Goal: Information Seeking & Learning: Learn about a topic

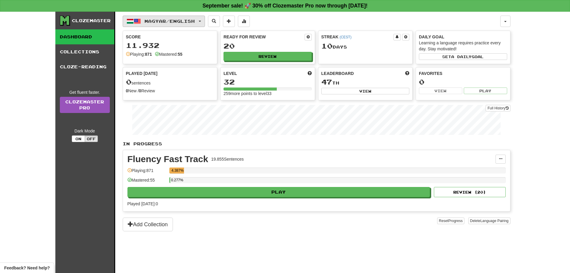
click at [173, 21] on span "Magyar / English" at bounding box center [170, 21] width 50 height 5
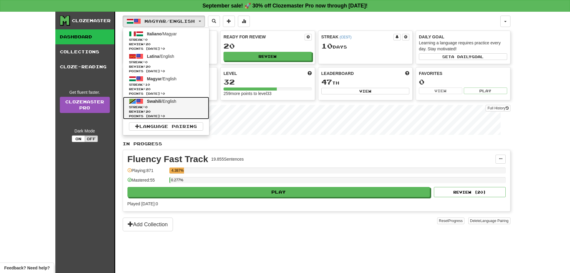
click at [158, 110] on span "Review: 20" at bounding box center [166, 111] width 74 height 4
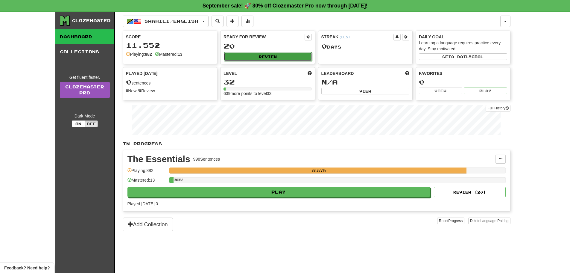
click at [272, 58] on button "Review" at bounding box center [268, 56] width 88 height 9
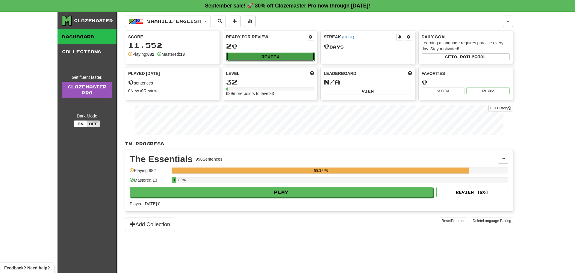
select select "**"
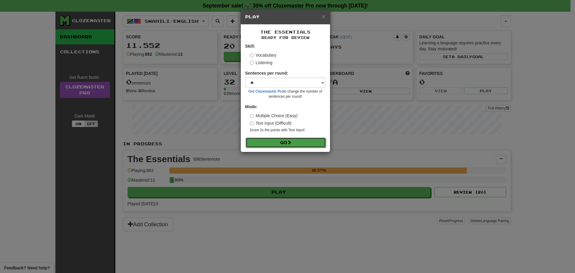
click at [298, 142] on button "Go" at bounding box center [285, 142] width 80 height 10
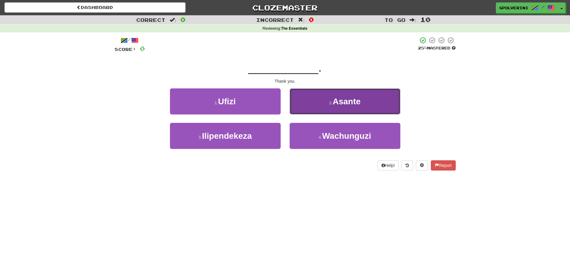
click at [318, 104] on button "2 . Asante" at bounding box center [345, 101] width 111 height 26
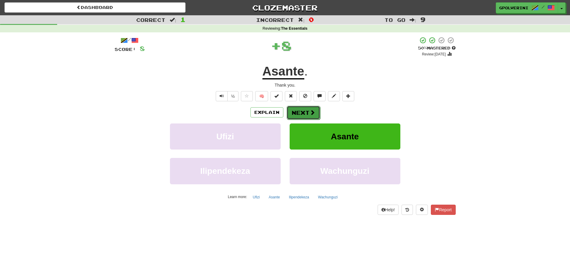
click at [313, 115] on span at bounding box center [312, 112] width 5 height 5
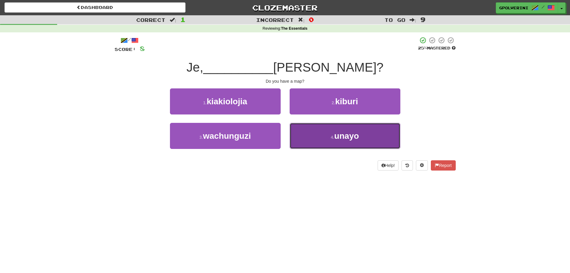
click at [329, 134] on button "4 . unayo" at bounding box center [345, 136] width 111 height 26
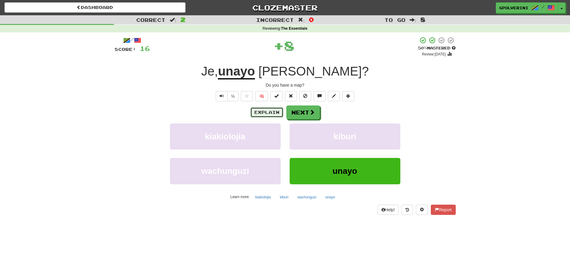
click at [269, 112] on button "Explain" at bounding box center [267, 112] width 33 height 10
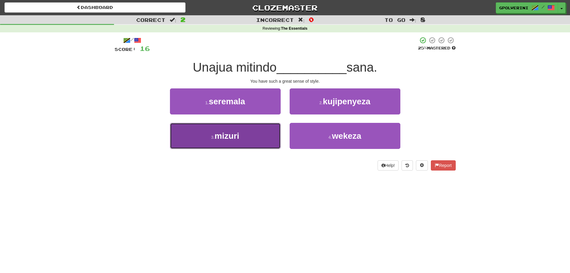
click at [245, 141] on button "3 . mizuri" at bounding box center [225, 136] width 111 height 26
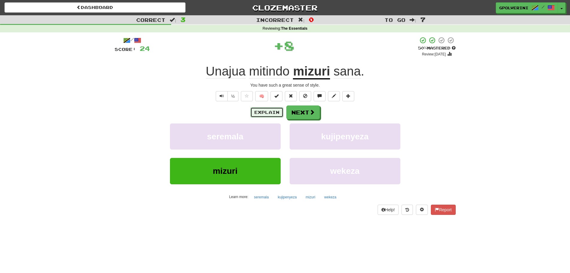
click at [264, 112] on button "Explain" at bounding box center [267, 112] width 33 height 10
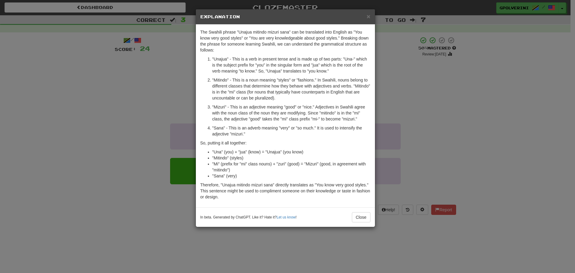
click at [506, 90] on div "× Explanation The Swahili phrase "Unajua mitindo mizuri sana" can be translated…" at bounding box center [287, 136] width 575 height 273
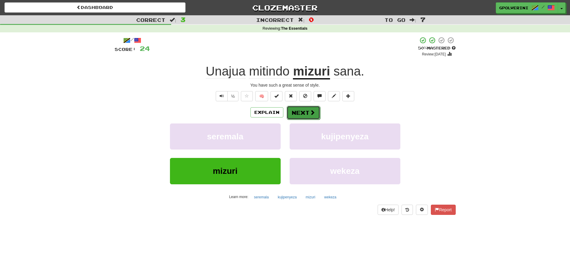
click at [310, 112] on span at bounding box center [312, 112] width 5 height 5
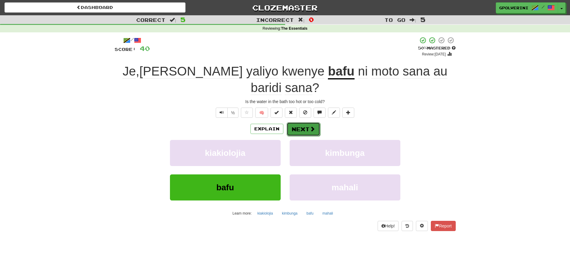
click at [305, 122] on button "Next" at bounding box center [304, 129] width 34 height 14
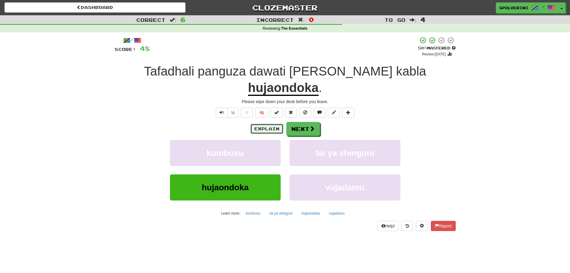
click at [259, 124] on button "Explain" at bounding box center [267, 129] width 33 height 10
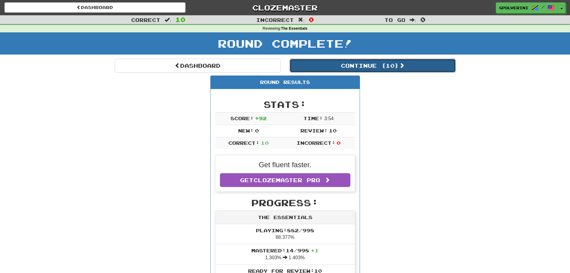
click at [331, 61] on button "Continue ( 10 )" at bounding box center [373, 66] width 166 height 14
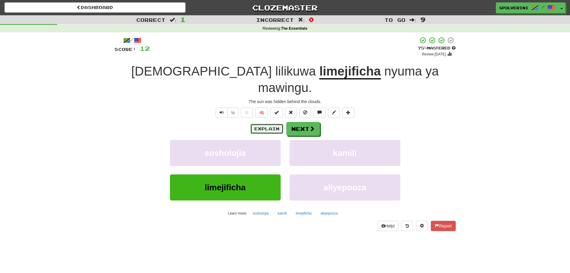
click at [268, 124] on button "Explain" at bounding box center [267, 129] width 33 height 10
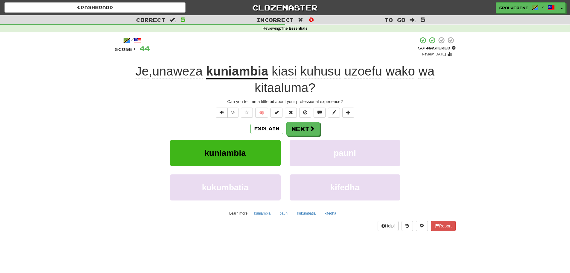
click at [397, 69] on span "wako" at bounding box center [400, 71] width 29 height 14
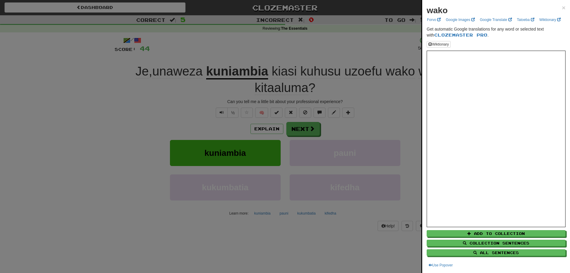
click at [408, 131] on div at bounding box center [285, 136] width 570 height 273
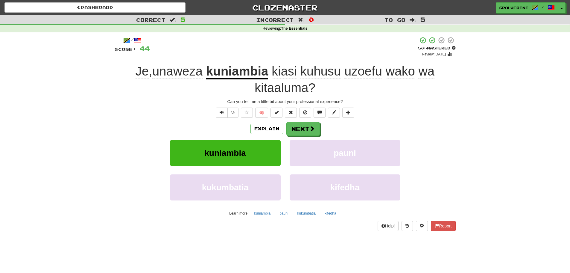
click at [294, 75] on span "kiasi" at bounding box center [284, 71] width 25 height 14
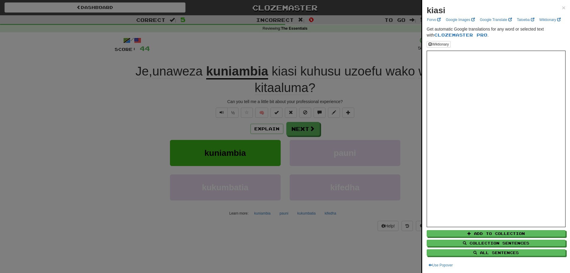
click at [114, 98] on div at bounding box center [285, 136] width 570 height 273
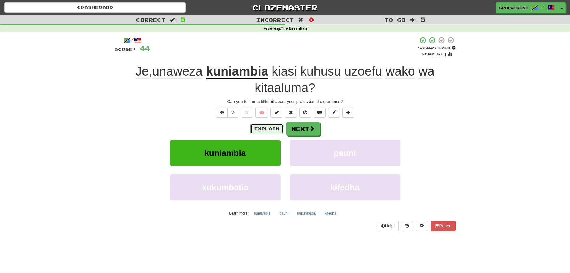
click at [267, 130] on button "Explain" at bounding box center [267, 129] width 33 height 10
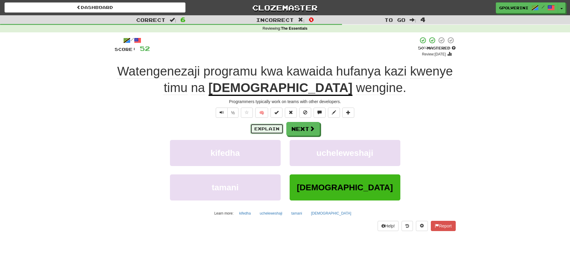
click at [255, 130] on button "Explain" at bounding box center [267, 129] width 33 height 10
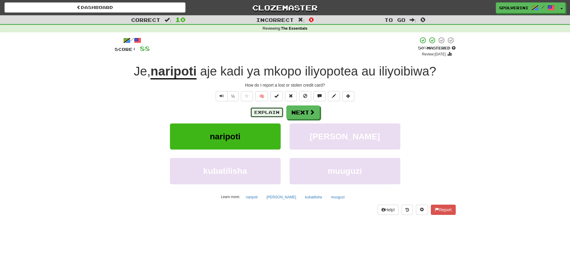
click at [272, 114] on button "Explain" at bounding box center [267, 112] width 33 height 10
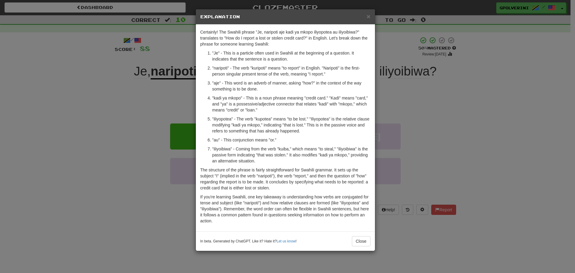
click at [119, 94] on div "× Explanation Certainly! The Swahili phrase "Je, naripoti aje kadi ya mkopo ili…" at bounding box center [287, 136] width 575 height 273
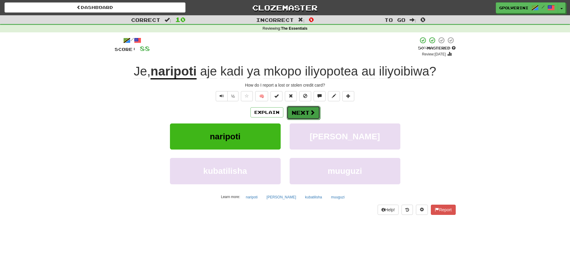
click at [298, 110] on button "Next" at bounding box center [304, 113] width 34 height 14
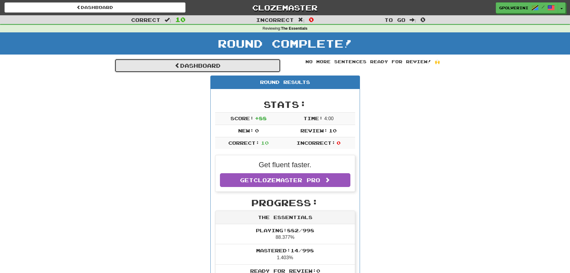
click at [232, 67] on link "Dashboard" at bounding box center [198, 66] width 166 height 14
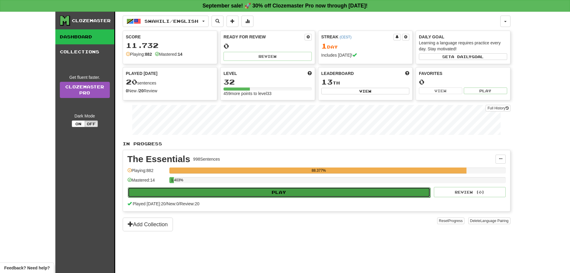
click at [237, 194] on button "Play" at bounding box center [279, 192] width 303 height 10
select select "**"
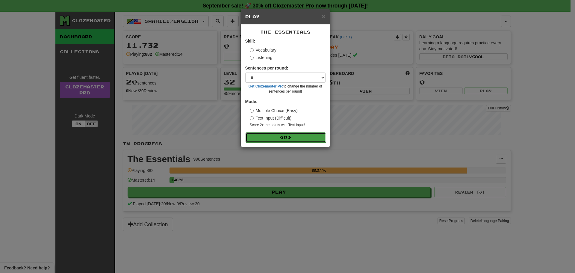
click at [261, 135] on button "Go" at bounding box center [285, 137] width 80 height 10
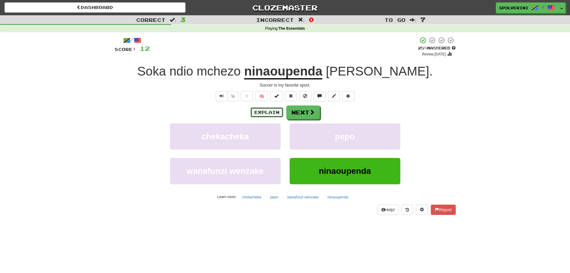
click at [270, 111] on button "Explain" at bounding box center [267, 112] width 33 height 10
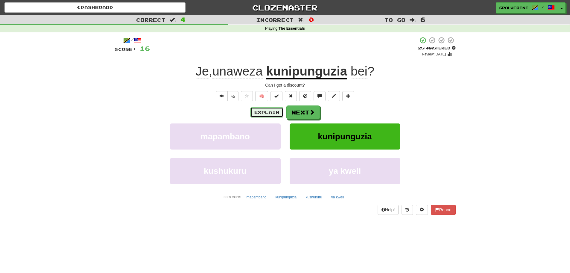
click at [262, 110] on button "Explain" at bounding box center [267, 112] width 33 height 10
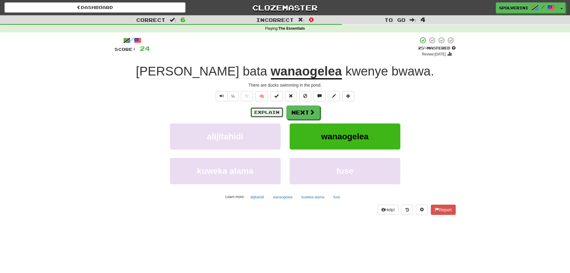
click at [267, 112] on button "Explain" at bounding box center [267, 112] width 33 height 10
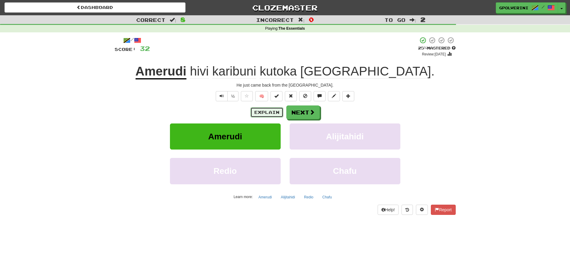
click at [263, 110] on button "Explain" at bounding box center [267, 112] width 33 height 10
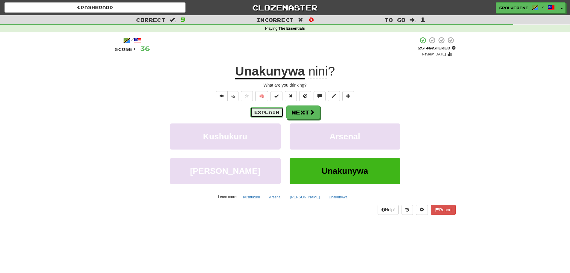
click at [266, 112] on button "Explain" at bounding box center [267, 112] width 33 height 10
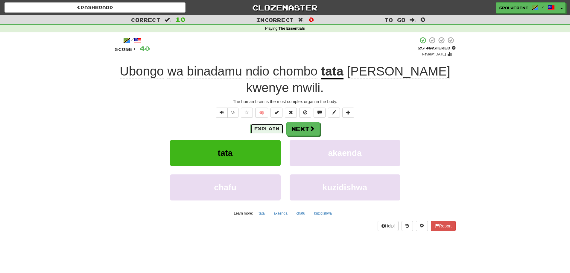
click at [269, 124] on button "Explain" at bounding box center [267, 129] width 33 height 10
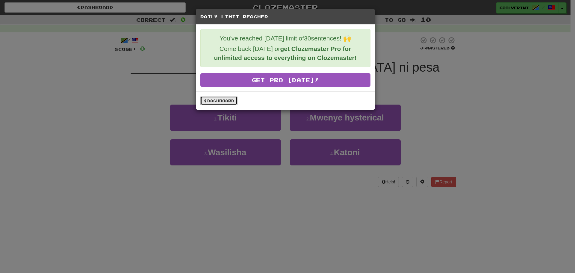
click at [221, 101] on link "Dashboard" at bounding box center [218, 100] width 37 height 9
